Goal: Task Accomplishment & Management: Use online tool/utility

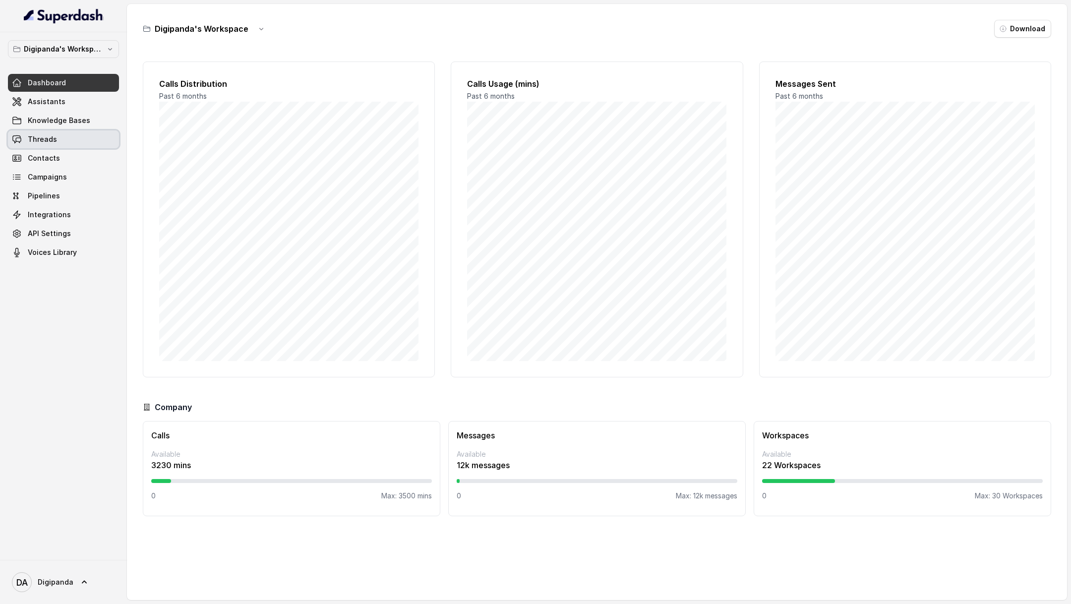
click at [66, 137] on link "Threads" at bounding box center [63, 139] width 111 height 18
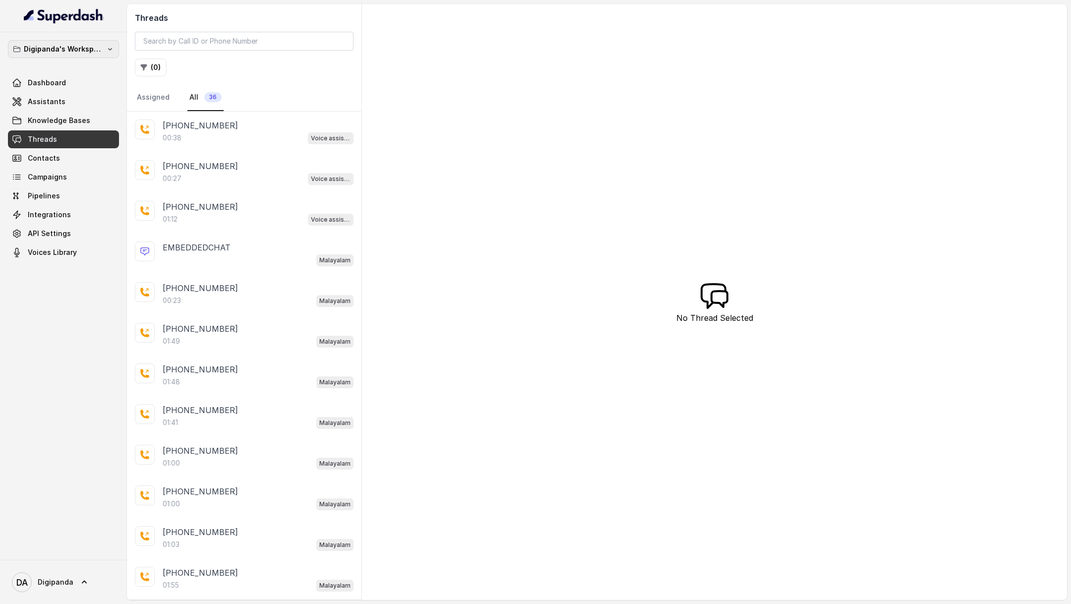
click at [70, 55] on button "Digipanda's Workspace" at bounding box center [63, 49] width 111 height 18
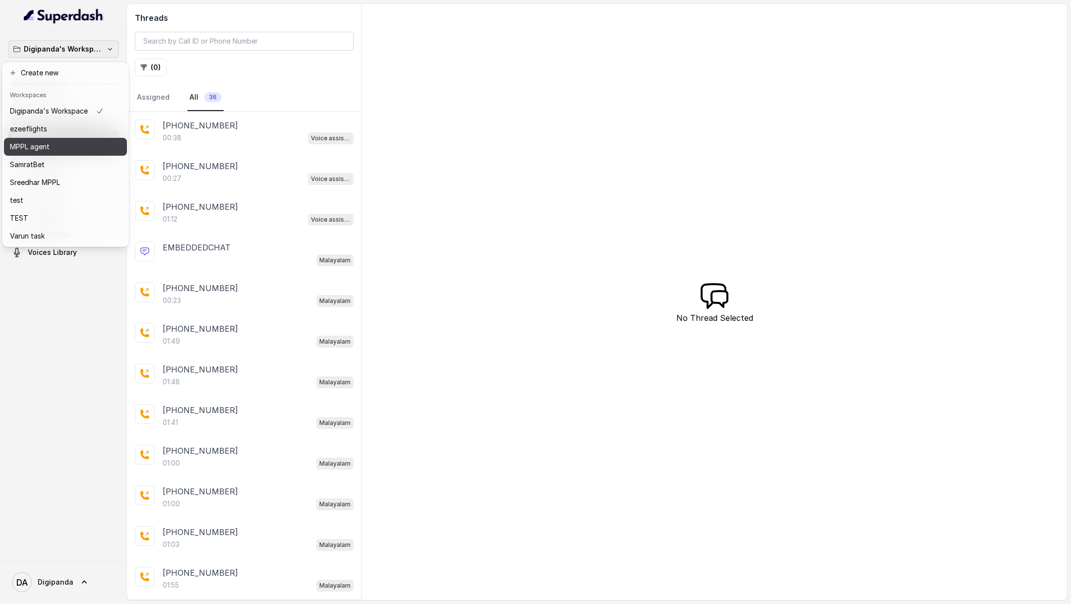
click at [65, 150] on div "MPPL agent" at bounding box center [57, 147] width 94 height 12
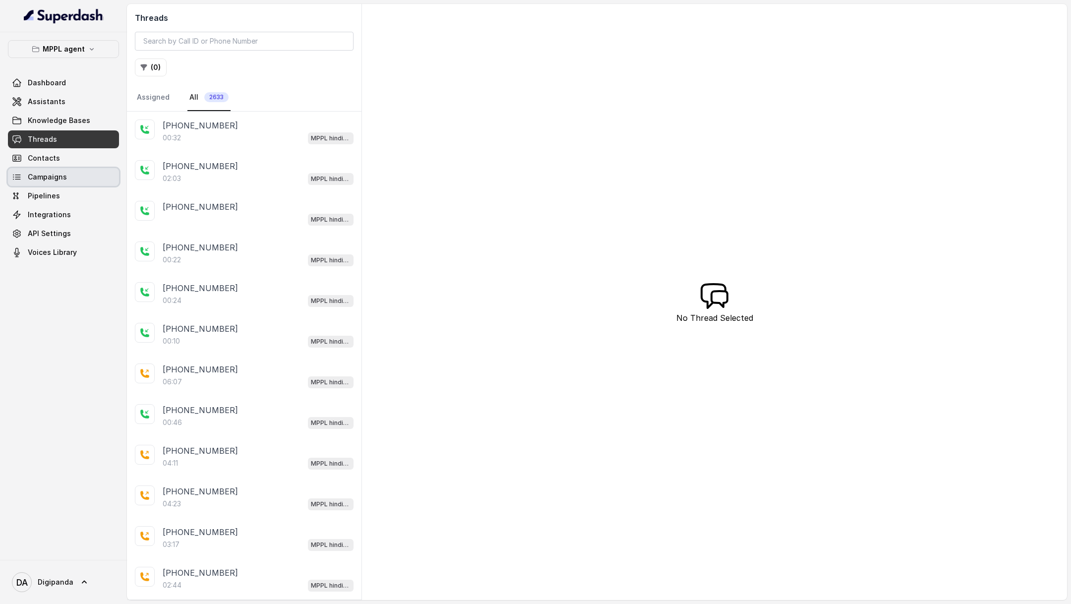
click at [88, 170] on link "Campaigns" at bounding box center [63, 177] width 111 height 18
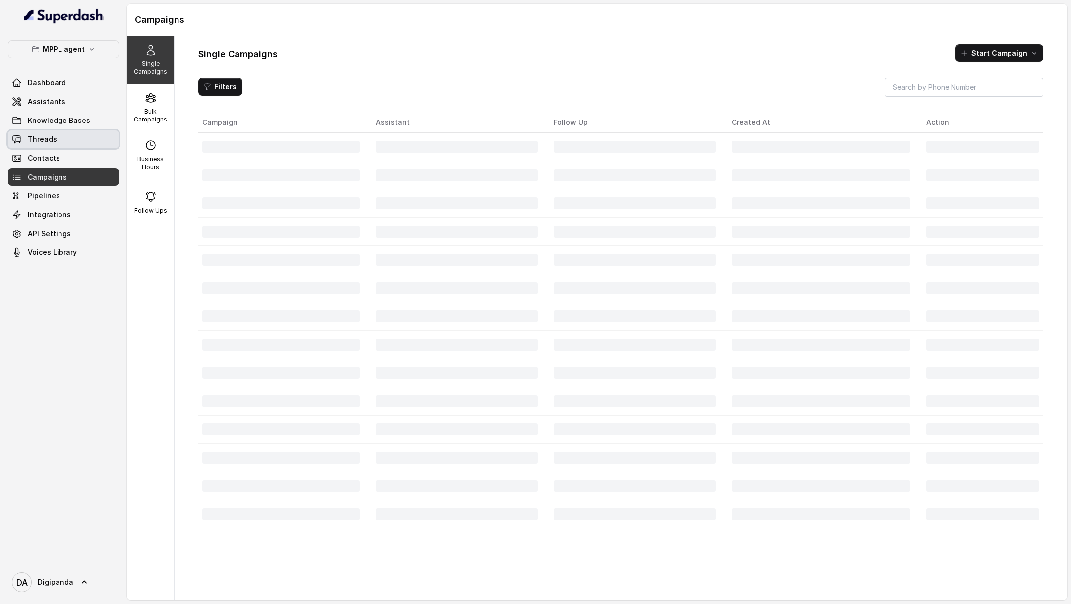
click at [88, 135] on link "Threads" at bounding box center [63, 139] width 111 height 18
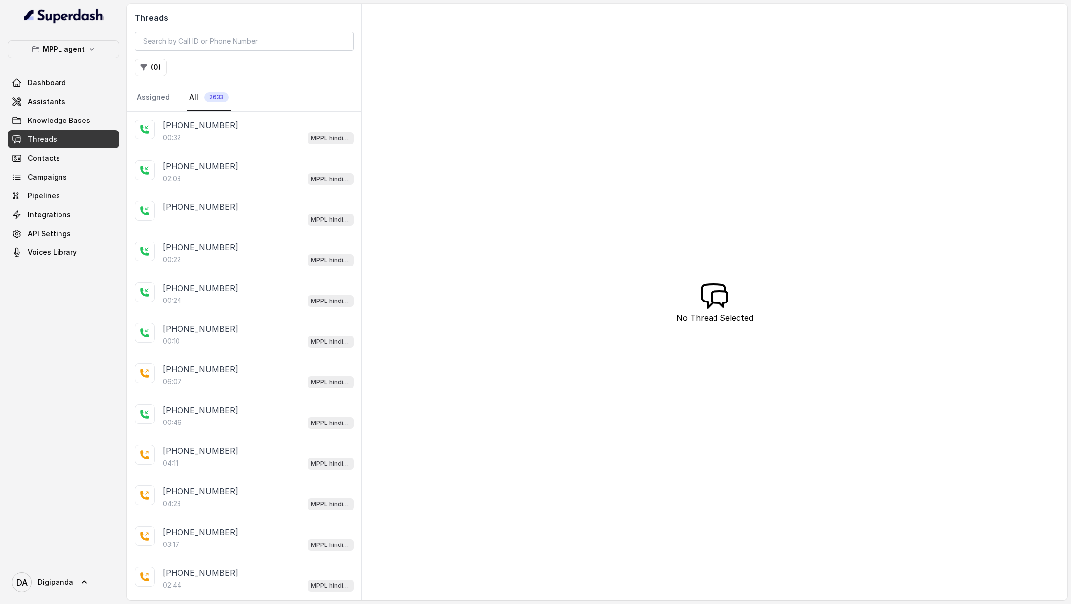
click at [221, 138] on div "00:32 MPPL hindi-english assistant" at bounding box center [258, 137] width 191 height 13
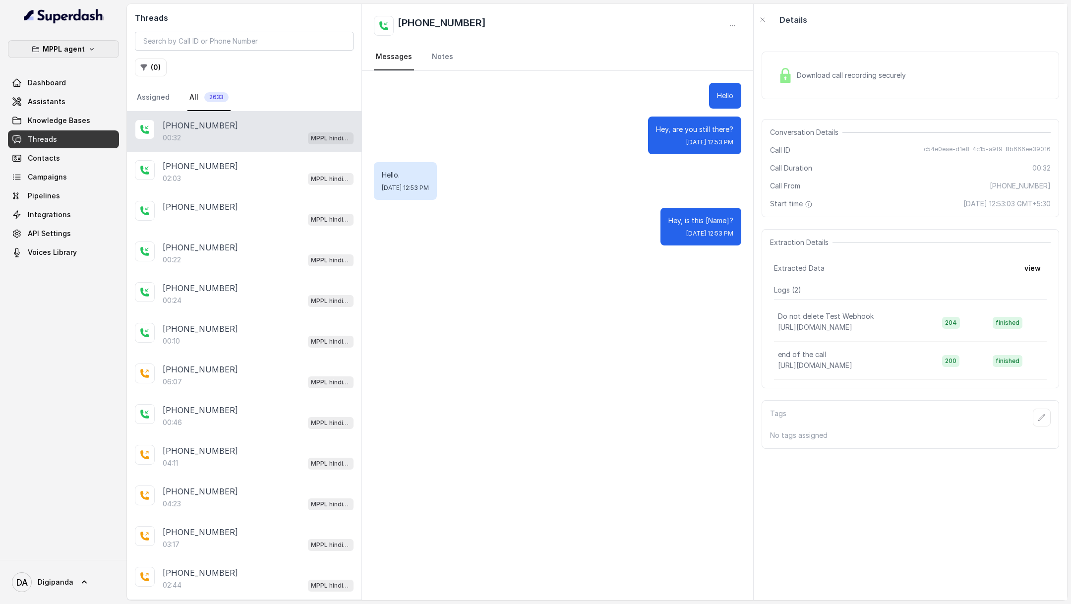
click at [75, 46] on p "MPPL agent" at bounding box center [64, 49] width 42 height 12
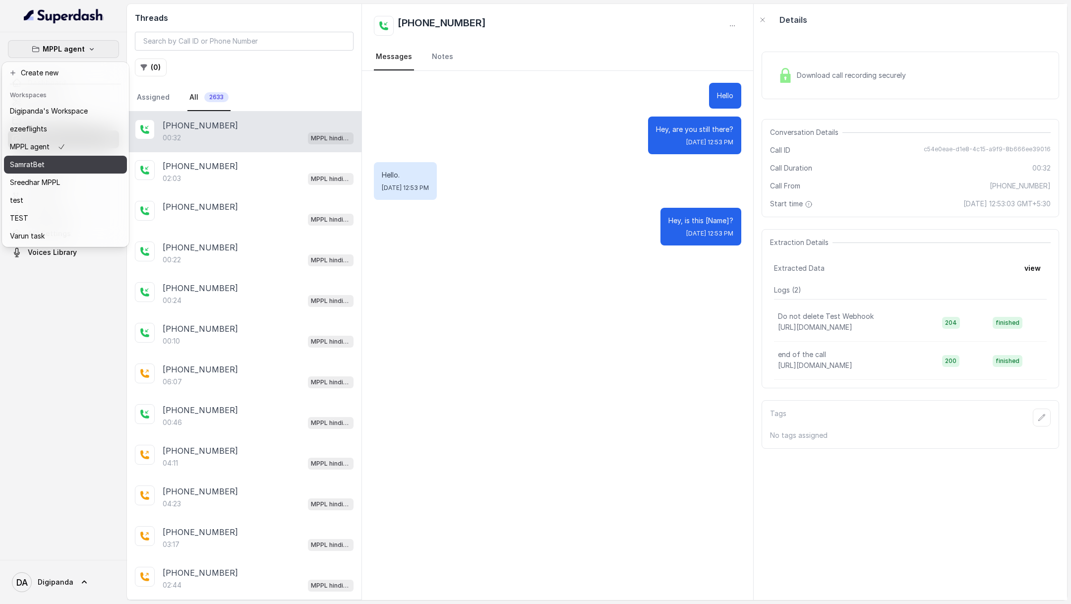
click at [80, 166] on div "SamratBet" at bounding box center [49, 165] width 78 height 12
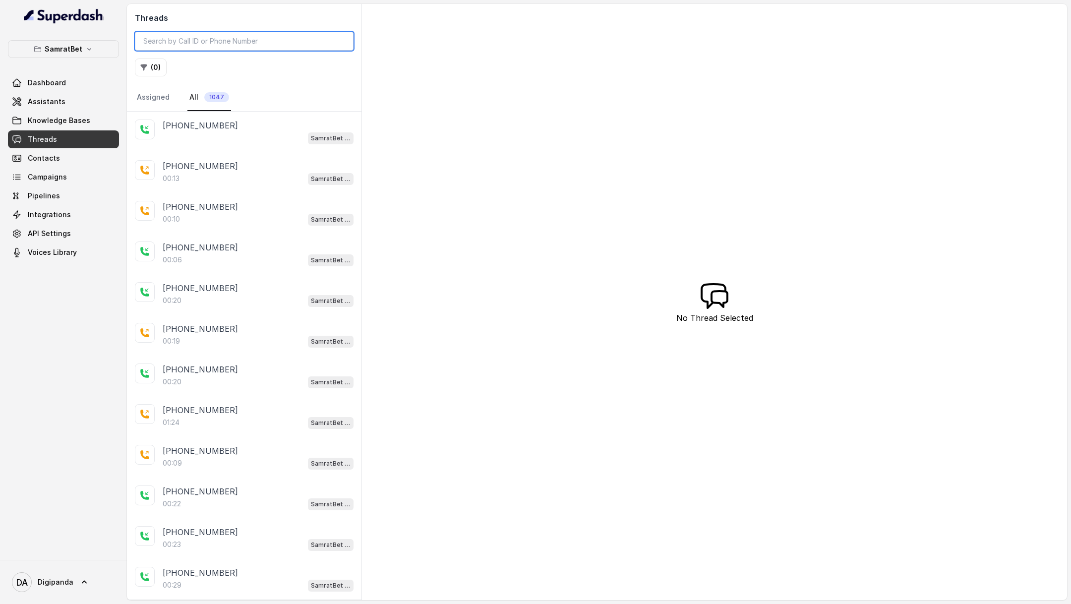
click at [247, 48] on input "search" at bounding box center [244, 41] width 219 height 19
paste input "[PHONE_NUMBER]"
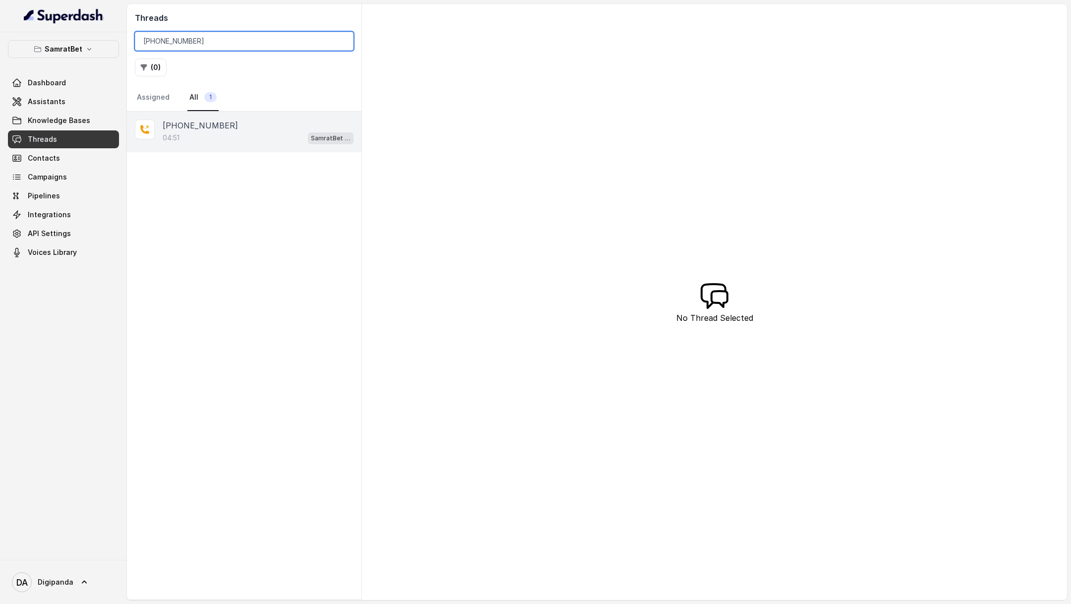
type input "[PHONE_NUMBER]"
click at [215, 142] on div "04:51 SamratBet agent" at bounding box center [258, 137] width 191 height 13
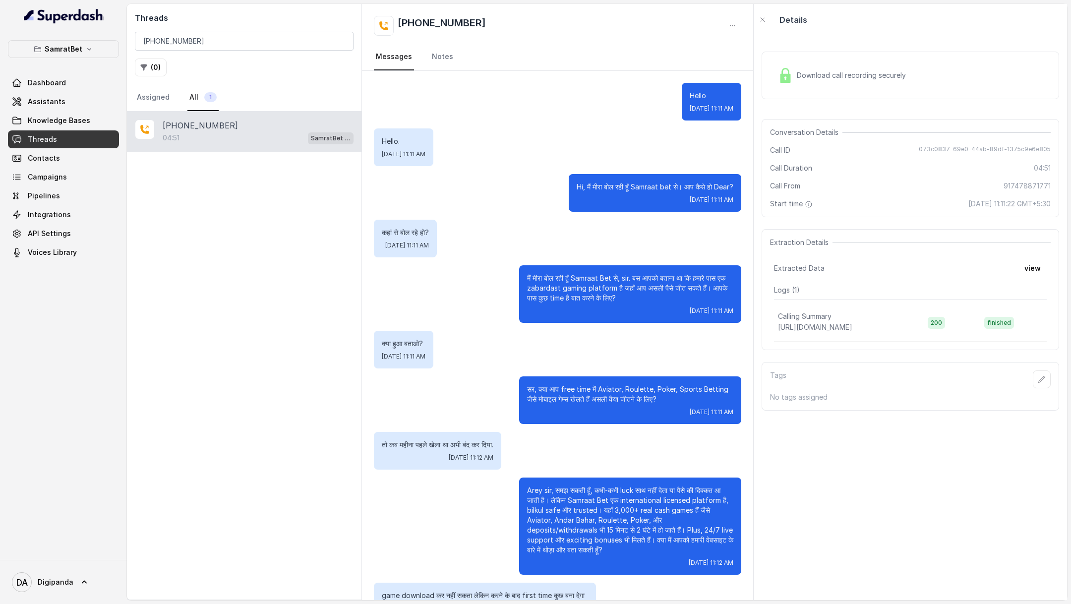
scroll to position [1172, 0]
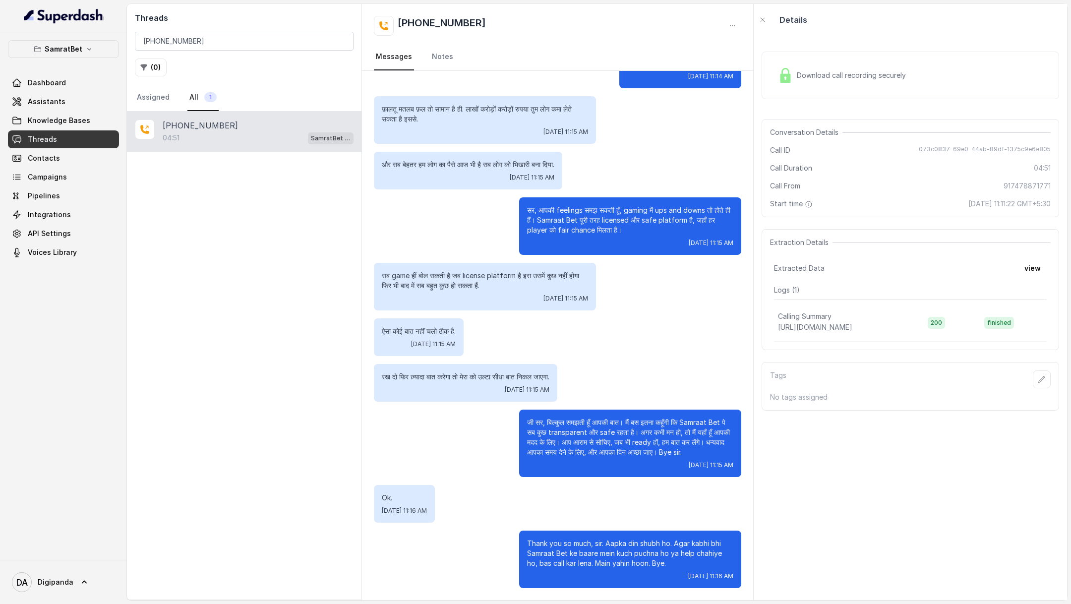
click at [956, 92] on div "Download call recording securely" at bounding box center [911, 76] width 298 height 48
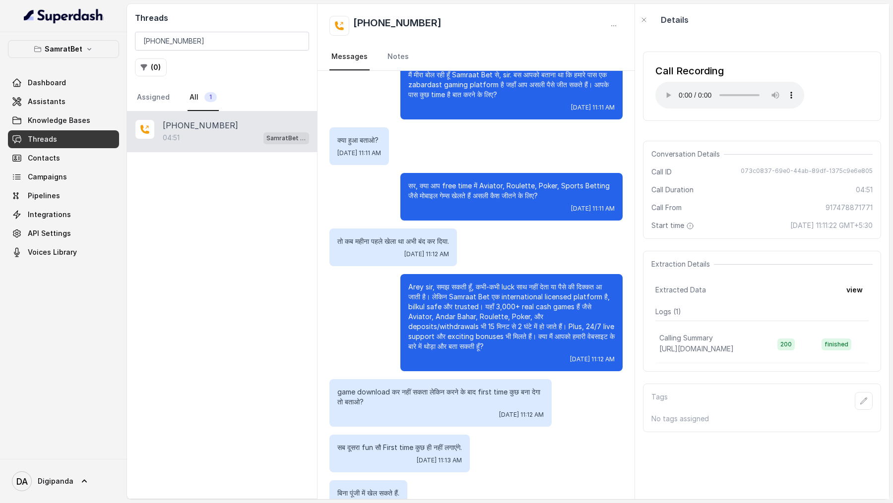
scroll to position [224, 0]
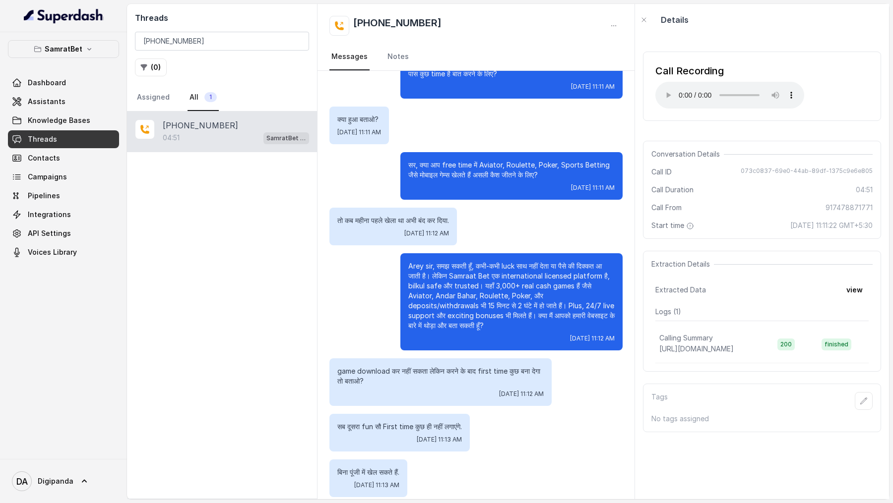
click at [798, 168] on span "073c0837-69e0-44ab-89df-1375c9e6e805" at bounding box center [807, 172] width 132 height 10
copy span "073c0837-69e0-44ab-89df-1375c9e6e805"
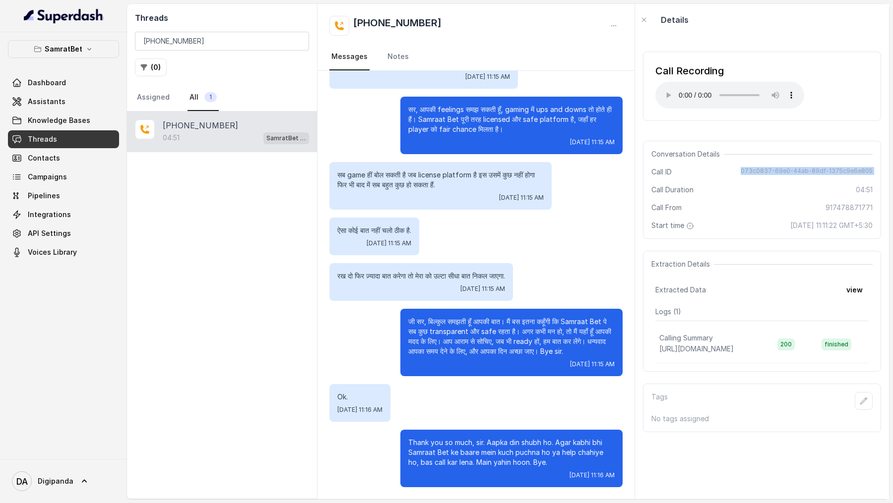
scroll to position [1270, 0]
click at [763, 176] on span "073c0837-69e0-44ab-89df-1375c9e6e805" at bounding box center [807, 172] width 132 height 10
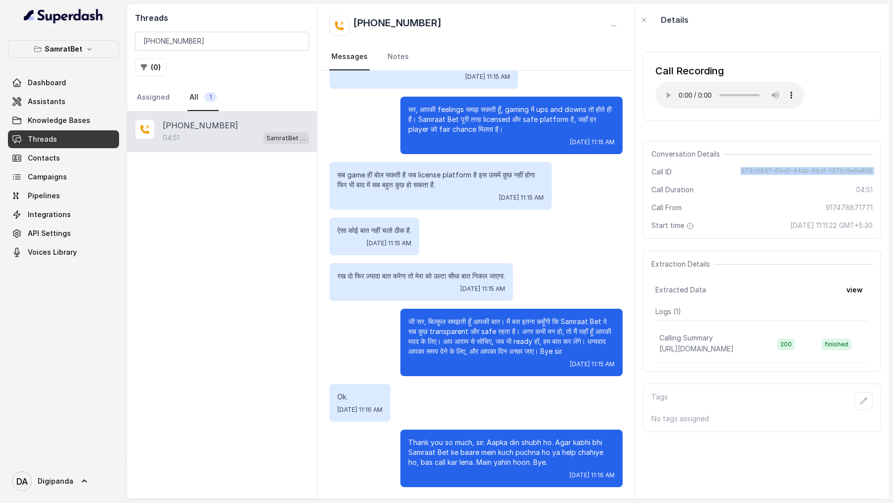
click at [770, 168] on span "073c0837-69e0-44ab-89df-1375c9e6e805" at bounding box center [807, 172] width 132 height 10
click at [753, 171] on span "073c0837-69e0-44ab-89df-1375c9e6e805" at bounding box center [807, 172] width 132 height 10
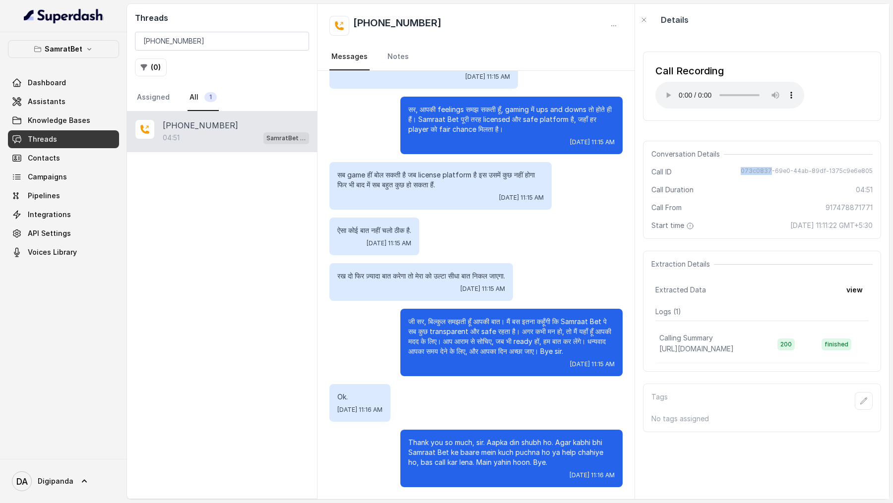
click at [753, 171] on span "073c0837-69e0-44ab-89df-1375c9e6e805" at bounding box center [807, 172] width 132 height 10
click at [224, 45] on input "[PHONE_NUMBER]" at bounding box center [222, 41] width 174 height 19
type input "+"
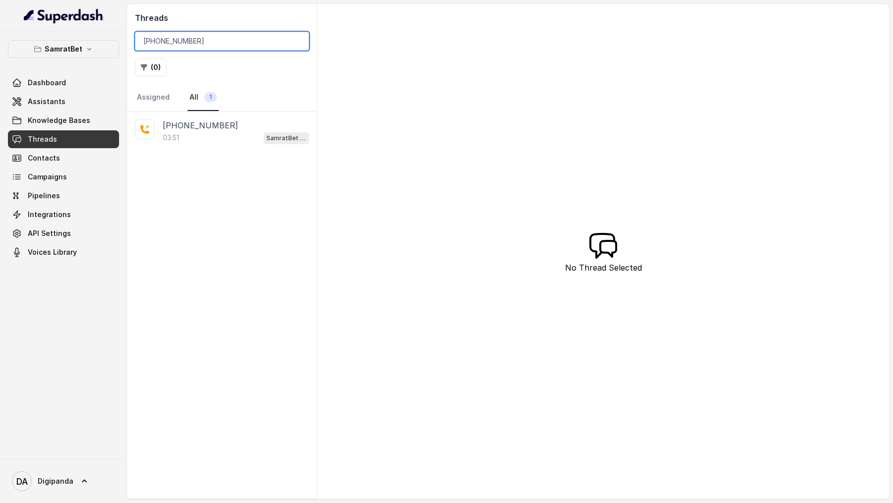
type input "[PHONE_NUMBER]"
click at [206, 144] on div "[PHONE_NUMBER]:51 SamratBet agent" at bounding box center [222, 132] width 190 height 41
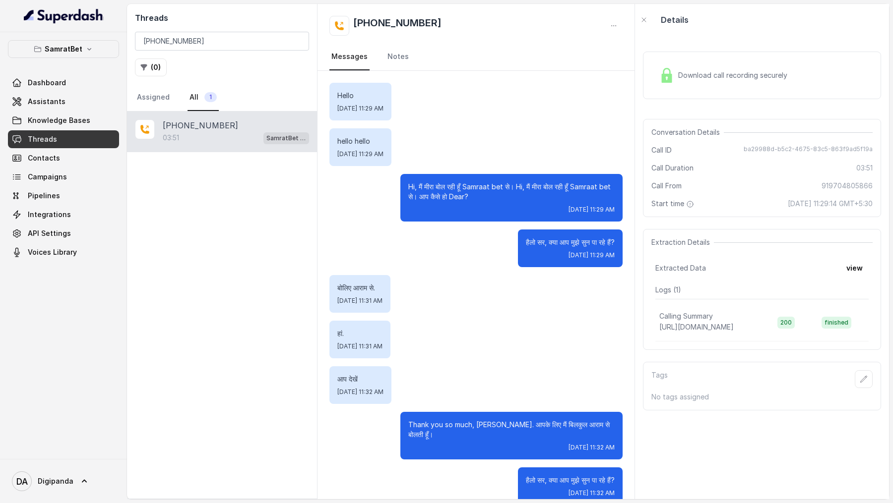
scroll to position [7, 0]
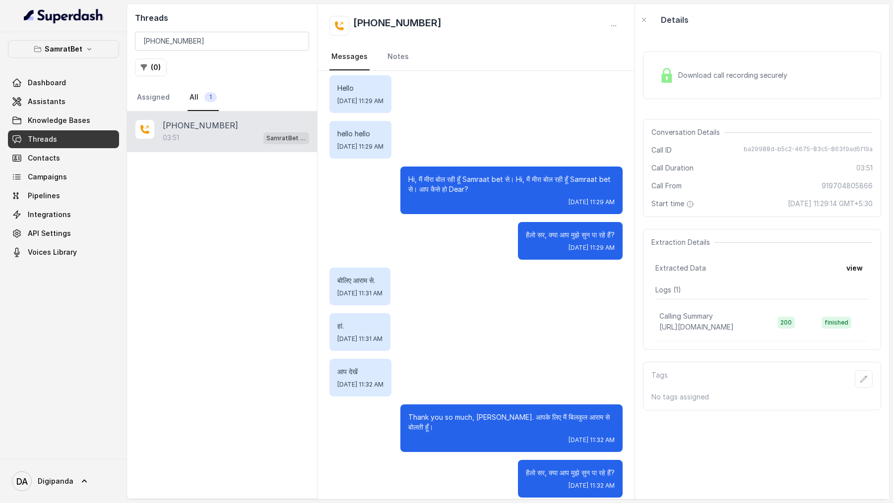
click at [748, 87] on div "Download call recording securely" at bounding box center [762, 76] width 238 height 48
